Goal: Task Accomplishment & Management: Use online tool/utility

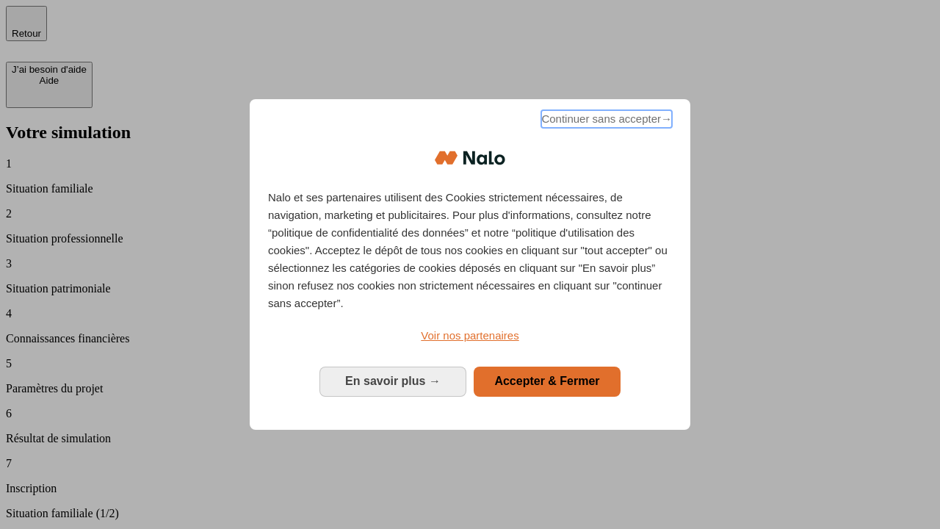
click at [605, 121] on span "Continuer sans accepter →" at bounding box center [606, 119] width 131 height 18
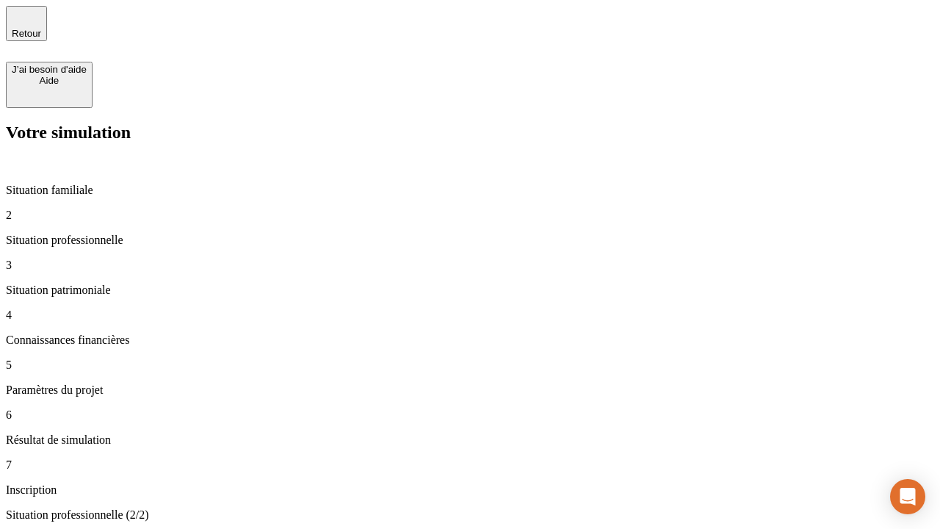
type input "30 000"
type input "0"
type input "1 000"
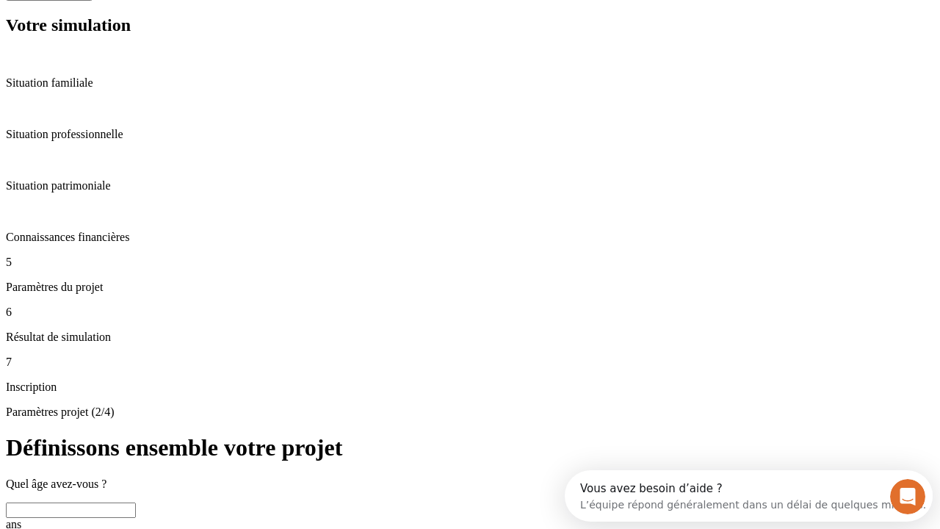
scroll to position [28, 0]
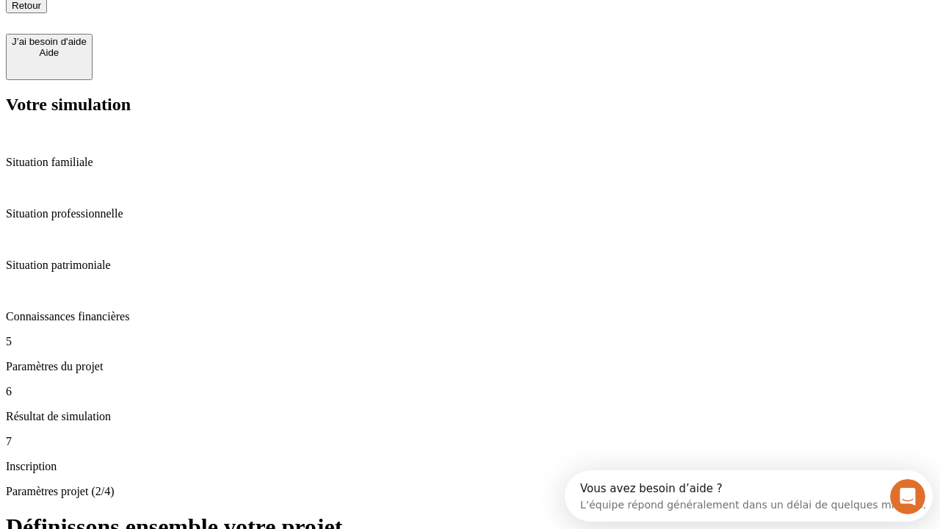
type input "40"
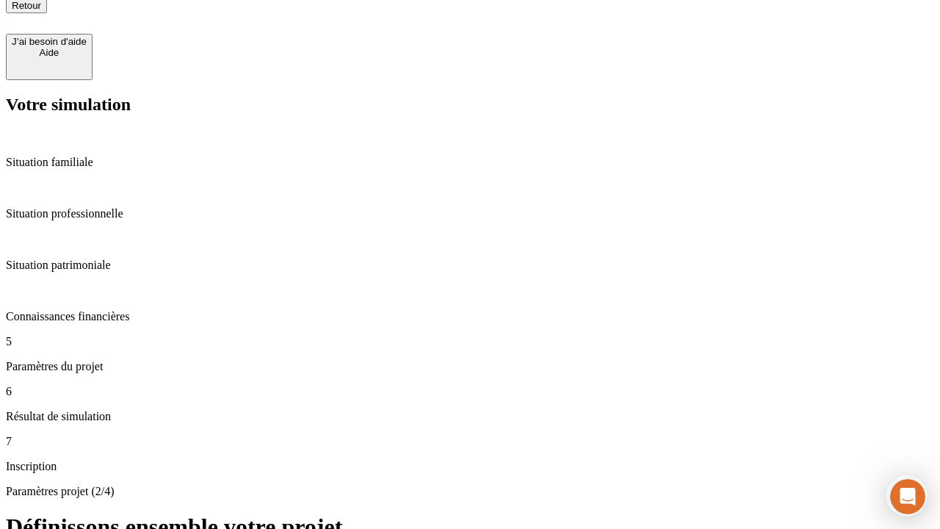
type input "64"
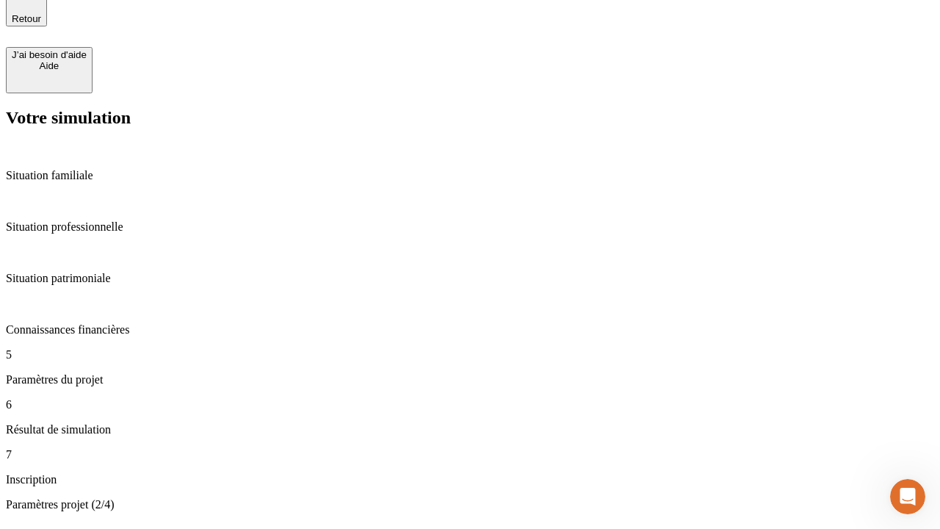
type input "200 000"
type input "640"
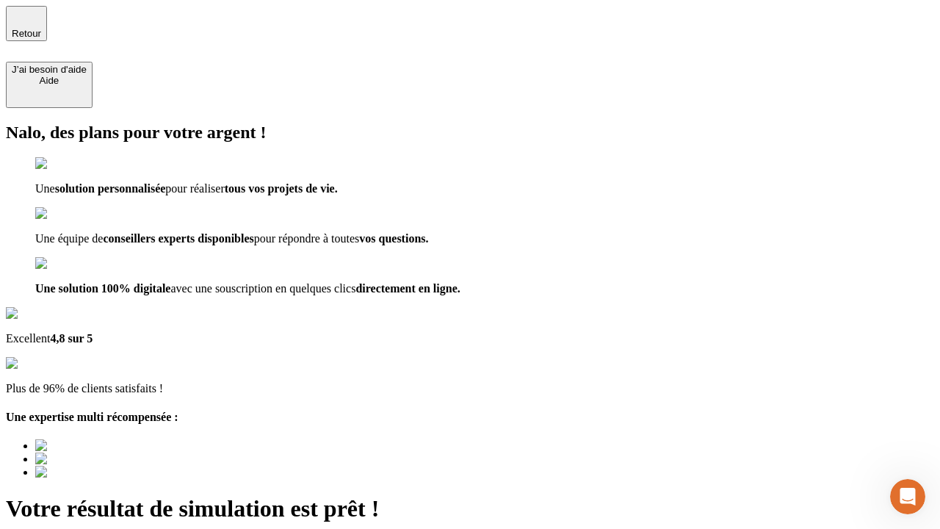
type input "[EMAIL_ADDRESS][DOMAIN_NAME]"
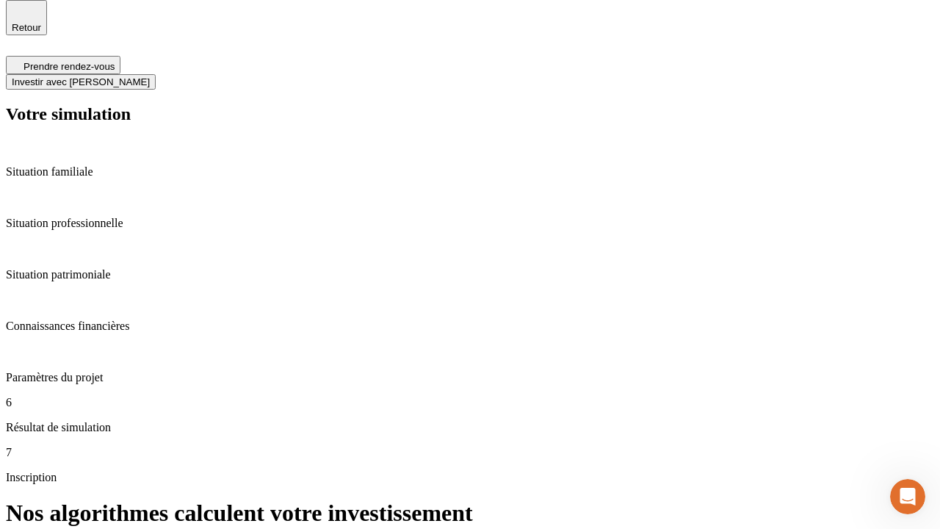
click at [150, 76] on span "Investir avec [PERSON_NAME]" at bounding box center [81, 81] width 138 height 11
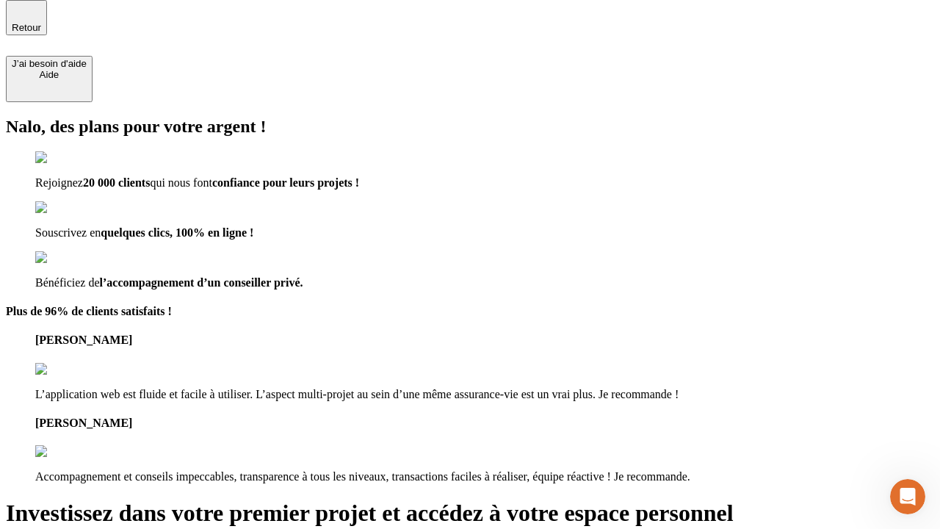
scroll to position [4, 0]
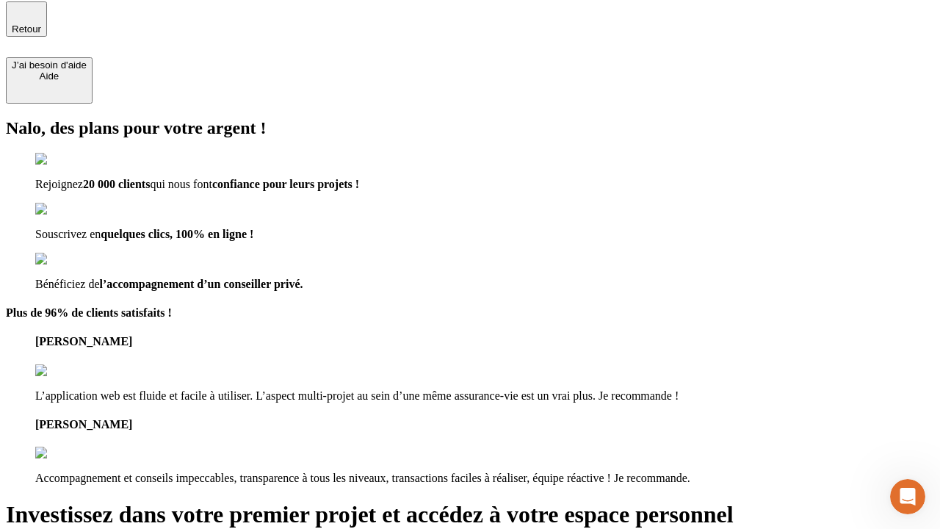
type input "[PERSON_NAME][EMAIL_ADDRESS][DOMAIN_NAME]"
